Goal: Task Accomplishment & Management: Manage account settings

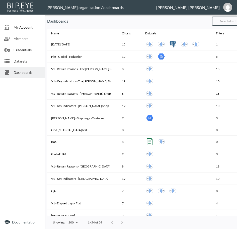
click at [227, 24] on input "text" at bounding box center [232, 21] width 41 height 13
type input "V2"
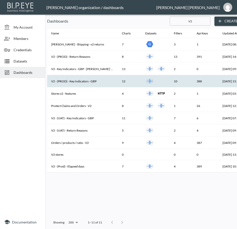
click at [85, 82] on th "V2 - (PROD) - Key Indicators - GBP" at bounding box center [82, 81] width 71 height 12
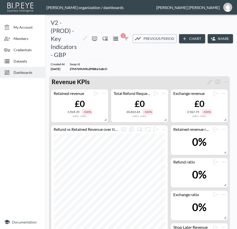
click at [222, 40] on button "Share" at bounding box center [219, 38] width 25 height 9
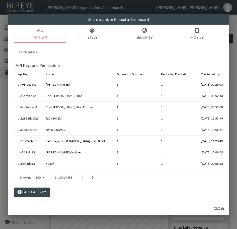
click at [114, 47] on div "Search api keys Search api keys API Keys and Permissions Api Key Name Datasets …" at bounding box center [118, 120] width 209 height 154
click at [37, 193] on button "Add API Key" at bounding box center [32, 191] width 36 height 9
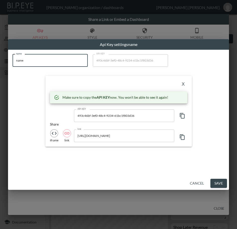
drag, startPoint x: 16, startPoint y: 61, endPoint x: 0, endPoint y: 66, distance: 16.8
click at [0, 66] on html "BI.P.EYE, Interactive Analytics Dashboards - app [PERSON_NAME] organization / d…" at bounding box center [118, 114] width 237 height 229
paste input "Kai Collectiv"
type input "Kai Collective"
click at [180, 114] on icon "button" at bounding box center [182, 116] width 5 height 6
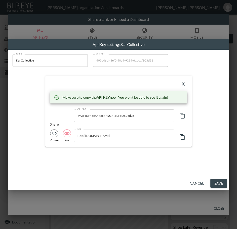
drag, startPoint x: 104, startPoint y: 81, endPoint x: 124, endPoint y: 83, distance: 20.1
click at [103, 81] on div "X" at bounding box center [118, 84] width 137 height 8
click at [182, 81] on button "X" at bounding box center [183, 84] width 8 height 8
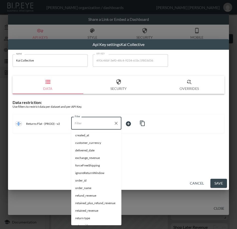
click at [104, 122] on input "Filter" at bounding box center [92, 123] width 38 height 8
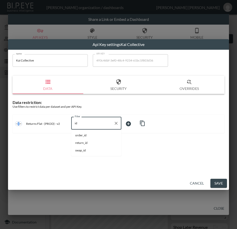
click at [83, 151] on span "swap_id" at bounding box center [96, 150] width 42 height 5
type input "swap_id"
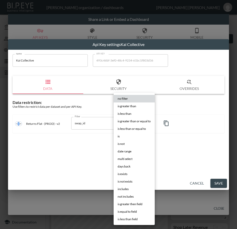
click at [133, 125] on body "BI.P.EYE, Interactive Analytics Dashboards - app [PERSON_NAME] organization / d…" at bounding box center [118, 114] width 237 height 229
click at [120, 135] on li "is" at bounding box center [134, 136] width 41 height 8
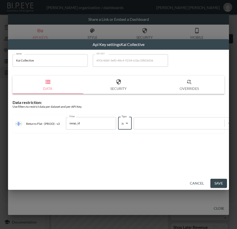
type input "is"
click at [163, 124] on div "no filter is greater than is less than is greater than or equal to is less than…" at bounding box center [118, 114] width 237 height 229
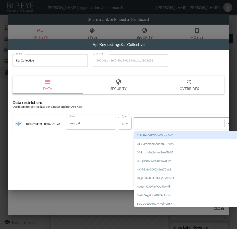
click at [163, 122] on div at bounding box center [178, 123] width 85 height 5
paste input "vVJwpAvkyvoEmHhvjNXK"
type input "vVJwpAvkyvoEmHhvjNXK"
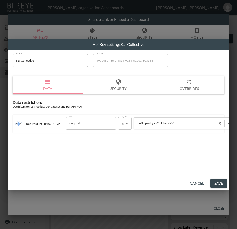
drag, startPoint x: 57, startPoint y: 63, endPoint x: 14, endPoint y: 65, distance: 43.2
click at [0, 65] on html "BI.P.EYE, Interactive Analytics Dashboards - app [PERSON_NAME] organization / d…" at bounding box center [118, 114] width 237 height 229
click at [219, 181] on button "Save" at bounding box center [218, 182] width 17 height 9
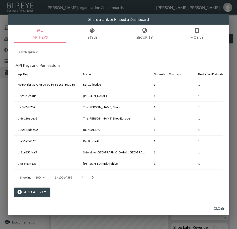
click at [218, 209] on button "Close" at bounding box center [219, 207] width 16 height 9
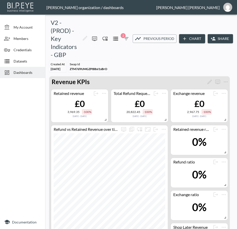
click at [20, 72] on span "Dashboards" at bounding box center [28, 72] width 28 height 5
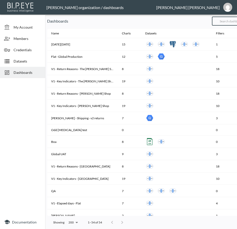
click at [231, 20] on input "text" at bounding box center [232, 21] width 41 height 13
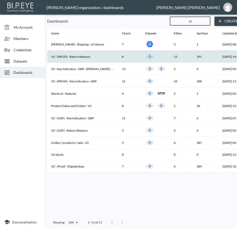
type input "v2"
click at [91, 54] on th "V2 - (PROD) - Return Reasons" at bounding box center [82, 56] width 71 height 12
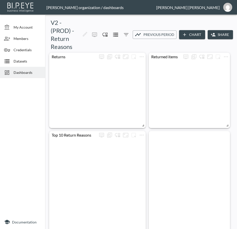
click at [223, 31] on button "Share" at bounding box center [219, 34] width 25 height 9
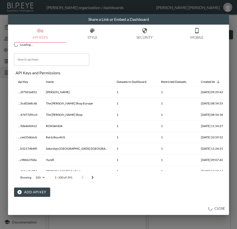
click at [37, 192] on button "Add API Key" at bounding box center [32, 191] width 36 height 9
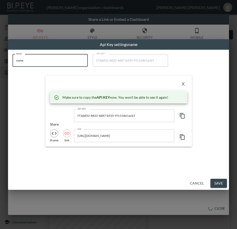
drag, startPoint x: 18, startPoint y: 63, endPoint x: 0, endPoint y: 69, distance: 19.7
click at [0, 69] on html "BI.P.EYE, Interactive Analytics Dashboards - app [PERSON_NAME] organization / d…" at bounding box center [118, 114] width 237 height 229
paste input "Kai Collectiv"
type input "Kai Collective"
click at [182, 115] on icon "button" at bounding box center [182, 116] width 6 height 6
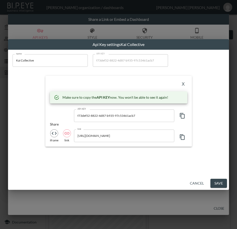
click at [111, 82] on div "X" at bounding box center [118, 84] width 137 height 8
click at [183, 84] on button "X" at bounding box center [183, 84] width 8 height 8
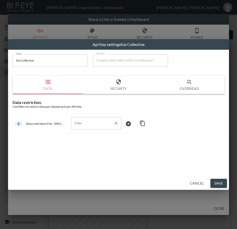
click at [88, 124] on input "Filter" at bounding box center [92, 123] width 38 height 8
click at [83, 159] on span "swap_id" at bounding box center [96, 157] width 42 height 5
type input "swap_id"
click at [136, 125] on body "BI.P.EYE, Interactive Analytics Dashboards - app [PERSON_NAME] organization / d…" at bounding box center [118, 114] width 237 height 229
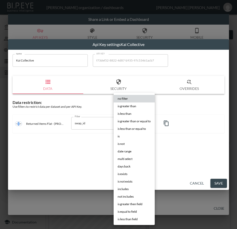
click at [126, 137] on li "is" at bounding box center [134, 136] width 41 height 8
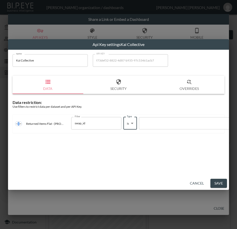
click at [159, 123] on div at bounding box center [118, 114] width 237 height 229
click at [151, 125] on div at bounding box center [118, 114] width 237 height 229
click at [143, 123] on span "is greater than or equal to" at bounding box center [134, 124] width 25 height 3
click at [148, 123] on li "is greater than or equal to" at bounding box center [134, 125] width 31 height 4
click at [164, 122] on body "BI.P.EYE, Interactive Analytics Dashboards - app [PERSON_NAME] organization / d…" at bounding box center [118, 114] width 237 height 229
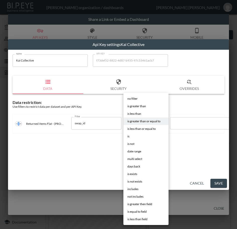
click at [135, 136] on li "is" at bounding box center [145, 136] width 45 height 8
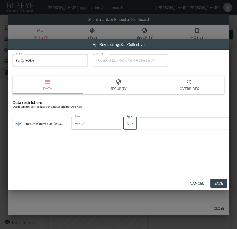
click at [166, 122] on div at bounding box center [118, 114] width 237 height 229
click at [165, 122] on div at bounding box center [118, 114] width 237 height 229
click at [147, 123] on li "is greater than or equal to" at bounding box center [144, 125] width 31 height 4
click at [165, 120] on body "BI.P.EYE, Interactive Analytics Dashboards - app [PERSON_NAME] organization / d…" at bounding box center [118, 114] width 237 height 229
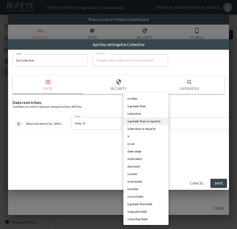
click at [134, 135] on li "is" at bounding box center [145, 136] width 45 height 8
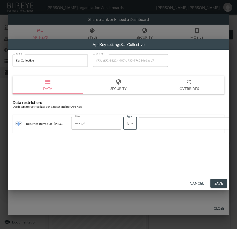
type input "is"
click at [200, 122] on div at bounding box center [184, 123] width 85 height 5
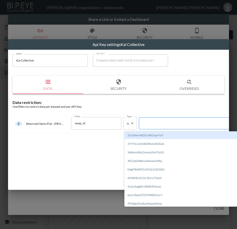
paste input "vVJwpAvkyvoEmHhvjNXK"
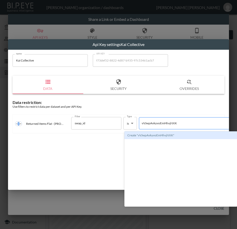
type input "vVJwpAvkyvoEmHhvjNXK"
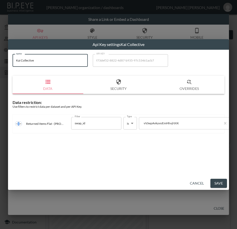
drag, startPoint x: 32, startPoint y: 63, endPoint x: 0, endPoint y: 63, distance: 32.1
click at [0, 63] on html "BI.P.EYE, Interactive Analytics Dashboards - app [PERSON_NAME] organization / d…" at bounding box center [118, 114] width 237 height 229
click at [220, 182] on button "Save" at bounding box center [218, 182] width 17 height 9
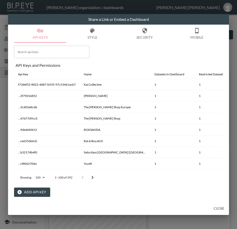
click at [221, 208] on button "Close" at bounding box center [219, 207] width 16 height 9
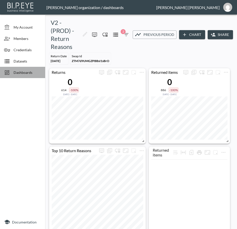
click at [33, 73] on span "Dashboards" at bounding box center [28, 72] width 28 height 5
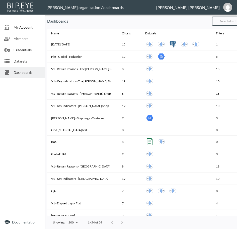
click at [232, 23] on input "text" at bounding box center [232, 21] width 41 height 13
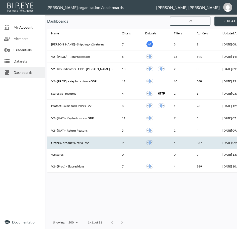
type input "v2"
click at [95, 145] on th "Orders / products / ratio - V2" at bounding box center [82, 142] width 71 height 12
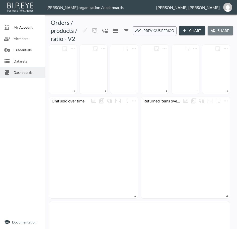
click at [214, 31] on button "Share" at bounding box center [219, 30] width 25 height 9
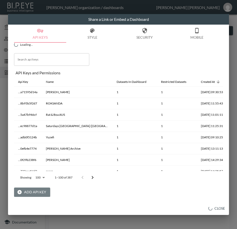
click at [38, 193] on button "Add API Key" at bounding box center [32, 191] width 36 height 9
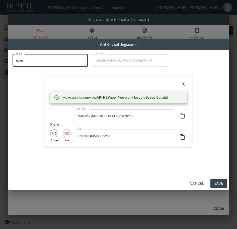
drag, startPoint x: 59, startPoint y: 61, endPoint x: 0, endPoint y: 68, distance: 59.4
click at [0, 68] on html "BI.P.EYE, Interactive Analytics Dashboards - app [PERSON_NAME] organization / d…" at bounding box center [118, 114] width 237 height 229
paste input "vVJwpAvkyvoEmHhvjNXK"
type input "vVJwpAvkyvoEmHhvjNXK"
drag, startPoint x: 0, startPoint y: 60, endPoint x: 15, endPoint y: 70, distance: 17.7
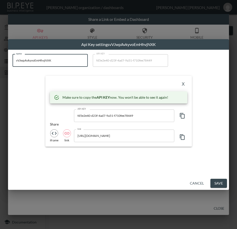
click at [0, 62] on html "BI.P.EYE, Interactive Analytics Dashboards - app [PERSON_NAME] organization / d…" at bounding box center [118, 114] width 237 height 229
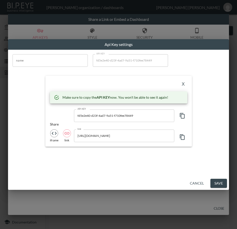
click at [60, 61] on input "name" at bounding box center [50, 60] width 75 height 13
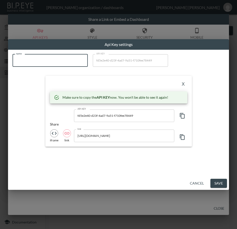
paste input "Kai Collective"
type input "Kai Collective"
click at [178, 115] on button "button" at bounding box center [182, 115] width 10 height 13
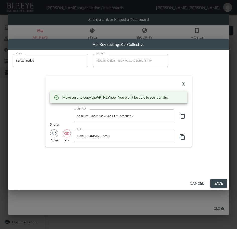
drag, startPoint x: 86, startPoint y: 83, endPoint x: 141, endPoint y: 90, distance: 54.6
click at [86, 83] on div "X" at bounding box center [118, 84] width 137 height 8
click at [183, 83] on button "X" at bounding box center [183, 84] width 8 height 8
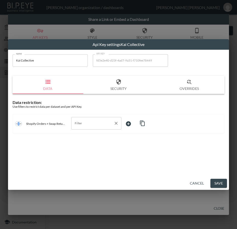
click at [98, 124] on input "Filter" at bounding box center [92, 123] width 38 height 8
click at [86, 150] on span "swap_id" at bounding box center [96, 150] width 42 height 5
type input "swap_id"
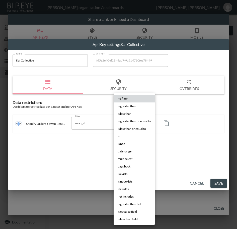
click at [143, 123] on body "BI.P.EYE, Interactive Analytics Dashboards - app [PERSON_NAME] organization / d…" at bounding box center [118, 114] width 237 height 229
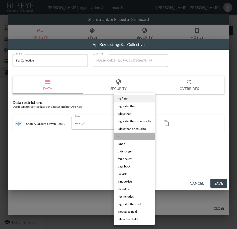
click at [128, 134] on li "is" at bounding box center [134, 136] width 41 height 8
type input "is"
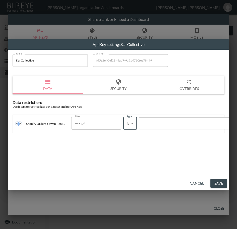
click at [159, 125] on div at bounding box center [184, 123] width 85 height 5
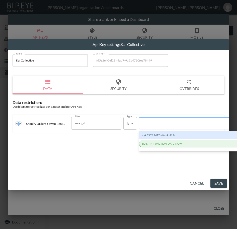
paste input "vVJwpAvkyvoEmHhvjNXK"
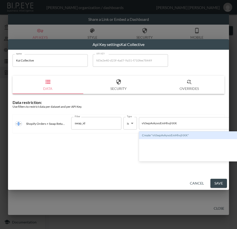
type input "vVJwpAvkyvoEmHhvjNXK"
click at [54, 56] on input "Kai Collective" at bounding box center [50, 60] width 75 height 13
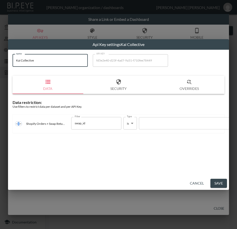
drag, startPoint x: 14, startPoint y: 63, endPoint x: 3, endPoint y: 68, distance: 11.8
click at [0, 65] on html "BI.P.EYE, Interactive Analytics Dashboards - app [PERSON_NAME] organization / d…" at bounding box center [118, 114] width 237 height 229
drag, startPoint x: 105, startPoint y: 159, endPoint x: 146, endPoint y: 146, distance: 42.7
click at [105, 159] on div "name [PERSON_NAME] Collective name API KEY fd5e2e40-d23f-4ad7-9a51-f710fee78449…" at bounding box center [118, 113] width 221 height 127
click at [179, 122] on div at bounding box center [184, 123] width 85 height 5
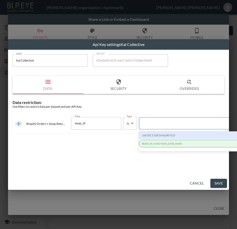
paste input "vVJwpAvkyvoEmHhvjNXK"
type input "vVJwpAvkyvoEmHhvjNXK"
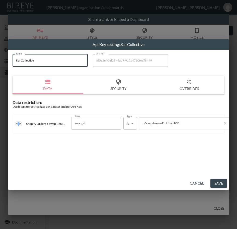
drag, startPoint x: 50, startPoint y: 58, endPoint x: 9, endPoint y: 65, distance: 42.1
click at [9, 63] on div "name [PERSON_NAME] Collective name API KEY fd5e2e40-d23f-4ad7-9a51-f710fee78449…" at bounding box center [118, 113] width 221 height 127
click at [217, 182] on button "Save" at bounding box center [218, 182] width 17 height 9
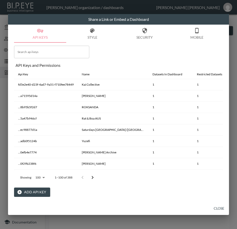
click at [219, 208] on button "Close" at bounding box center [219, 207] width 16 height 9
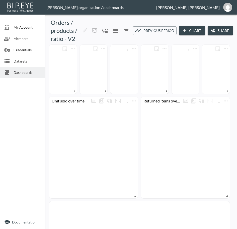
click at [28, 71] on span "Dashboards" at bounding box center [28, 72] width 28 height 5
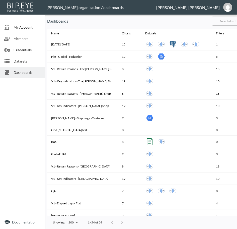
click at [229, 21] on input "text" at bounding box center [232, 21] width 41 height 13
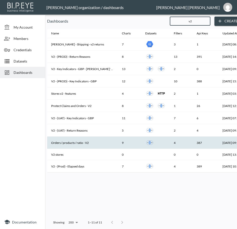
type input "v2"
click at [93, 140] on th "Orders / products / ratio - V2" at bounding box center [82, 142] width 71 height 12
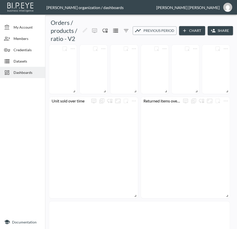
click at [226, 28] on button "Share" at bounding box center [219, 30] width 25 height 9
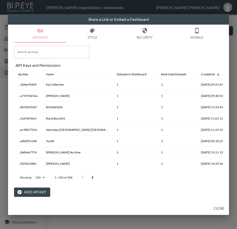
click at [106, 50] on div "Search api keys Search api keys API Keys and Permissions Api Key Name Datasets …" at bounding box center [118, 120] width 209 height 154
drag, startPoint x: 115, startPoint y: 44, endPoint x: 139, endPoint y: 45, distance: 23.3
click at [116, 44] on div "Search api keys Search api keys API Keys and Permissions Api Key Name Datasets …" at bounding box center [118, 120] width 209 height 154
click at [216, 207] on button "Close" at bounding box center [219, 207] width 16 height 9
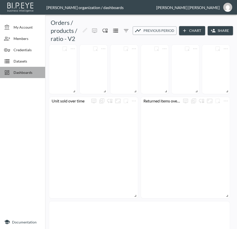
click at [24, 73] on span "Dashboards" at bounding box center [28, 72] width 28 height 5
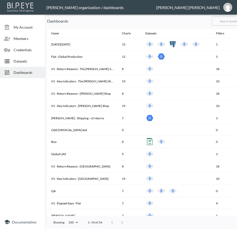
click at [232, 19] on input "text" at bounding box center [232, 21] width 41 height 13
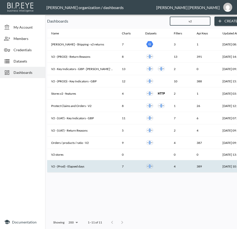
type input "v2"
click at [85, 166] on th "V2 - (Prod) - Elapsed days" at bounding box center [82, 166] width 71 height 12
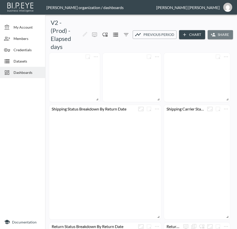
click at [215, 32] on button "Share" at bounding box center [219, 34] width 25 height 9
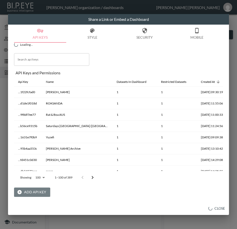
click at [25, 193] on button "Add API Key" at bounding box center [32, 191] width 36 height 9
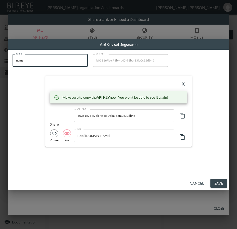
drag, startPoint x: 27, startPoint y: 61, endPoint x: 0, endPoint y: 62, distance: 27.1
click at [1, 61] on div "Api Key settings name name name name API KEY b0381e7b-c73b-4a45-96ba-33fa0c32db…" at bounding box center [118, 114] width 237 height 229
paste input "Kai Collectiv"
type input "Kai Collective"
click at [181, 114] on icon "button" at bounding box center [182, 116] width 5 height 6
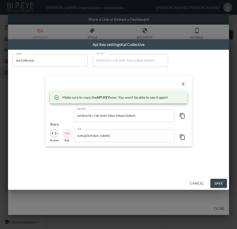
drag, startPoint x: 101, startPoint y: 81, endPoint x: 106, endPoint y: 84, distance: 5.8
click at [100, 81] on div "X" at bounding box center [118, 84] width 137 height 8
click at [181, 84] on button "X" at bounding box center [183, 84] width 8 height 8
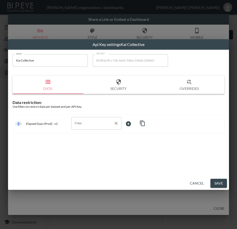
click at [104, 125] on input "Filter" at bounding box center [92, 123] width 38 height 8
click at [97, 142] on span "swap_id" at bounding box center [96, 142] width 42 height 5
type input "swap_id"
click at [135, 126] on body "BI.P.EYE, Interactive Analytics Dashboards - app [PERSON_NAME] organization / d…" at bounding box center [118, 114] width 237 height 229
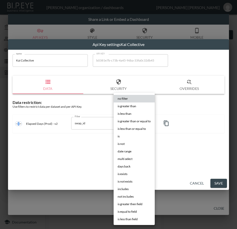
click at [127, 135] on li "is" at bounding box center [134, 136] width 41 height 8
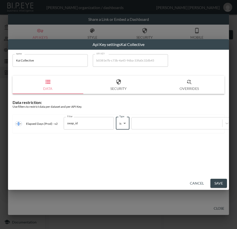
type input "is"
click at [164, 123] on div at bounding box center [176, 123] width 85 height 5
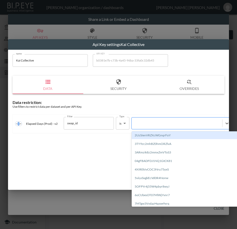
paste input "vVJwpAvkyvoEmHhvjNXK"
type input "vVJwpAvkyvoEmHhvjNXK"
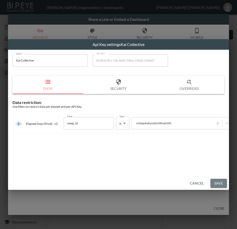
click at [218, 181] on button "Save" at bounding box center [218, 182] width 17 height 9
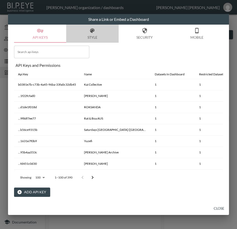
click at [106, 36] on button "Style" at bounding box center [92, 34] width 52 height 18
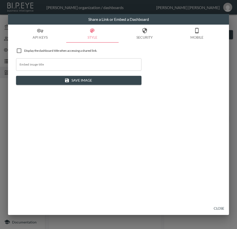
click at [217, 208] on button "Close" at bounding box center [219, 207] width 16 height 9
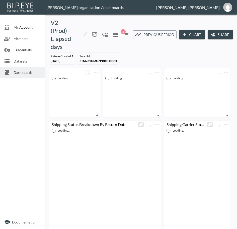
click at [5, 204] on div at bounding box center [22, 147] width 45 height 135
